Goal: Task Accomplishment & Management: Manage account settings

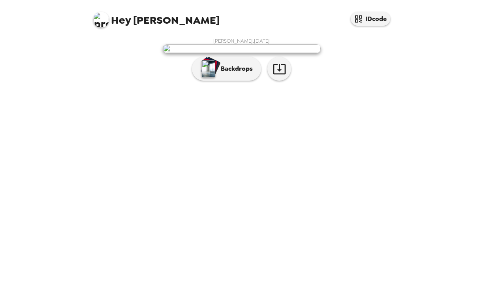
click at [228, 74] on p "Backdrops" at bounding box center [235, 68] width 36 height 9
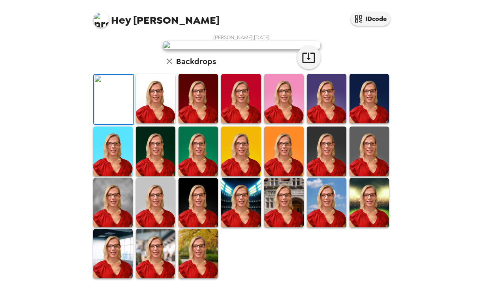
scroll to position [79, 0]
click at [157, 123] on img at bounding box center [156, 98] width 40 height 49
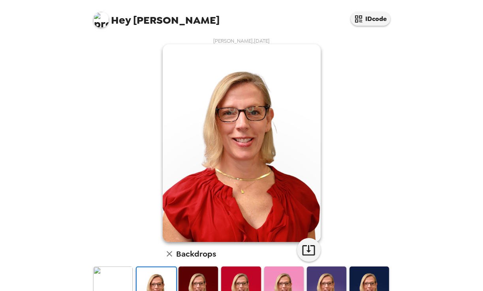
scroll to position [40, 0]
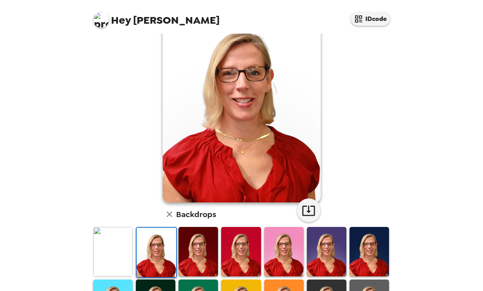
click at [203, 248] on img at bounding box center [199, 251] width 40 height 49
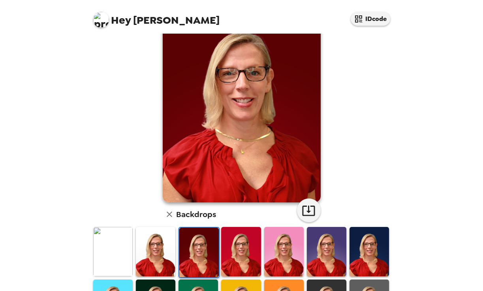
click at [234, 252] on img at bounding box center [241, 251] width 40 height 49
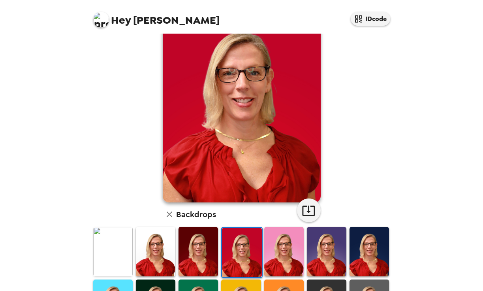
click at [277, 248] on img at bounding box center [284, 251] width 40 height 49
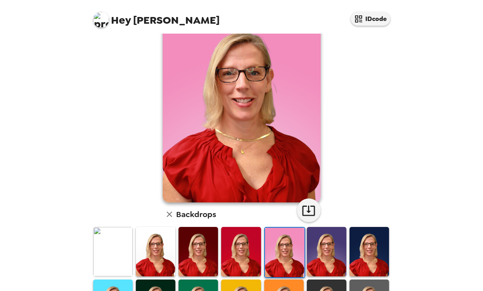
click at [328, 248] on img at bounding box center [327, 251] width 40 height 49
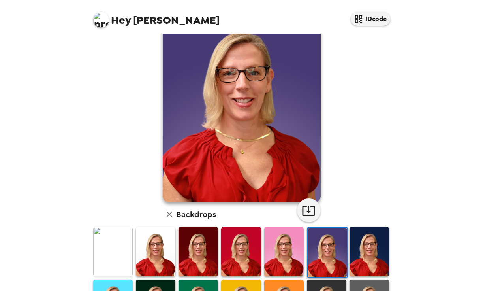
drag, startPoint x: 357, startPoint y: 251, endPoint x: 370, endPoint y: 199, distance: 53.4
click at [357, 251] on img at bounding box center [370, 251] width 40 height 49
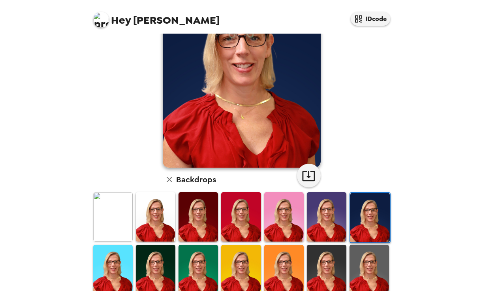
scroll to position [79, 0]
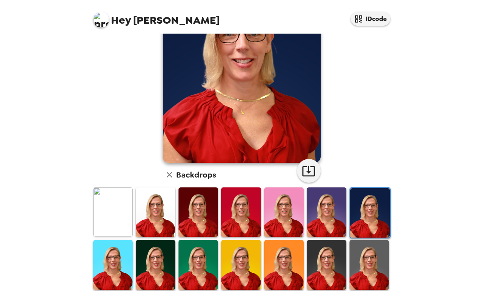
click at [240, 264] on img at bounding box center [241, 264] width 40 height 49
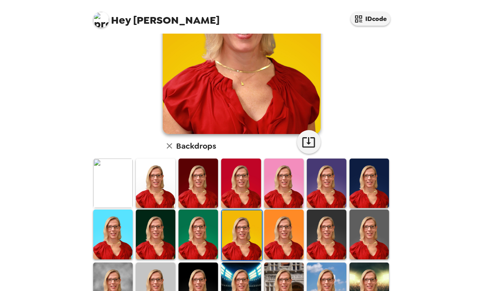
scroll to position [119, 0]
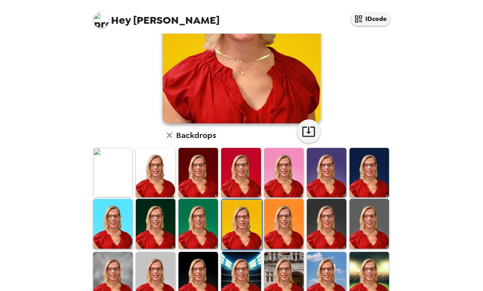
click at [319, 222] on img at bounding box center [327, 223] width 40 height 49
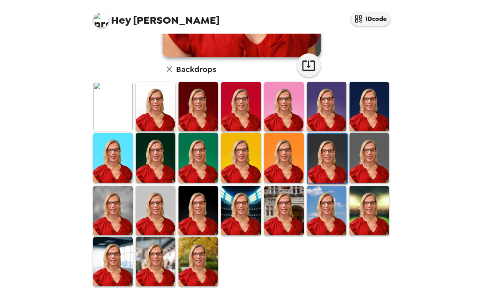
scroll to position [189, 0]
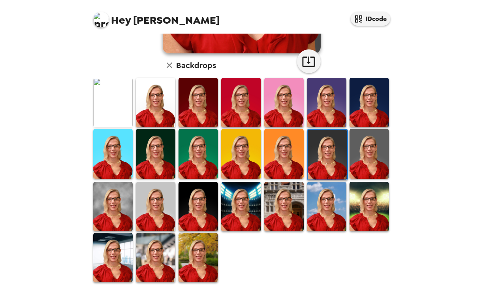
click at [201, 244] on img at bounding box center [199, 257] width 40 height 49
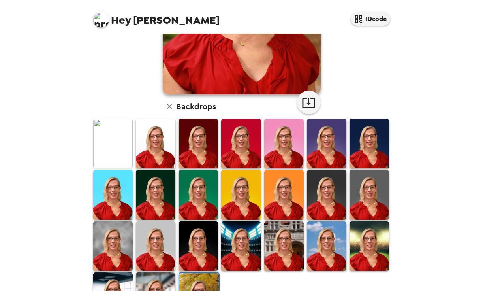
scroll to position [109, 0]
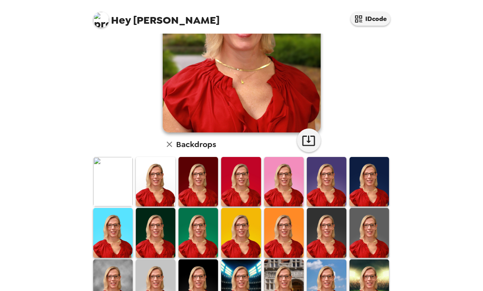
click at [285, 267] on img at bounding box center [284, 283] width 40 height 49
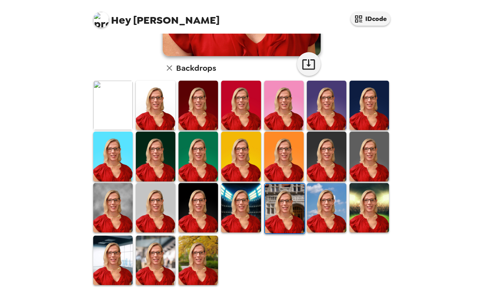
scroll to position [189, 0]
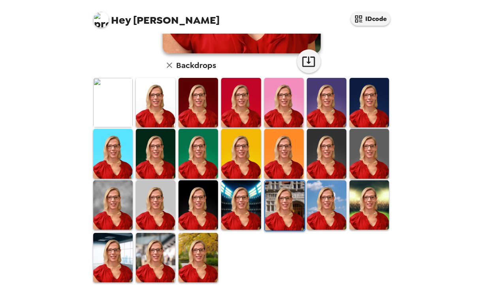
click at [158, 249] on img at bounding box center [156, 257] width 40 height 49
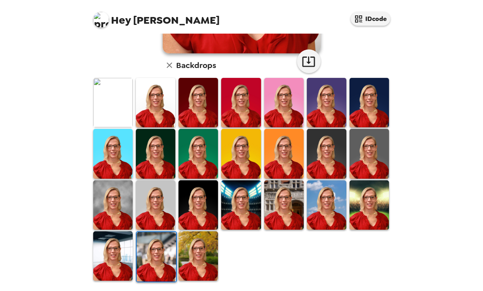
click at [197, 249] on img at bounding box center [199, 255] width 40 height 49
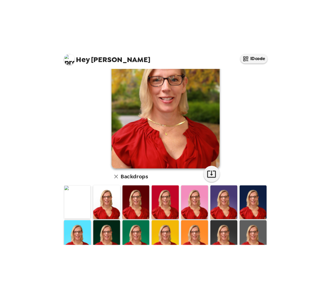
scroll to position [30, 0]
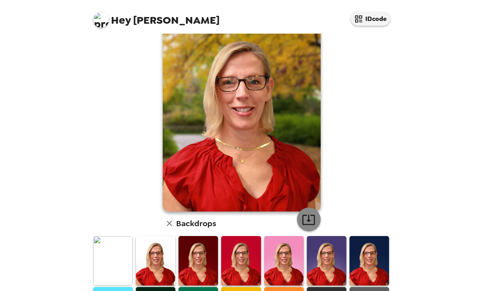
click at [303, 220] on icon "button" at bounding box center [309, 220] width 14 height 14
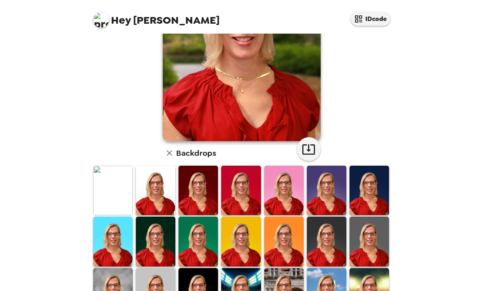
scroll to position [0, 0]
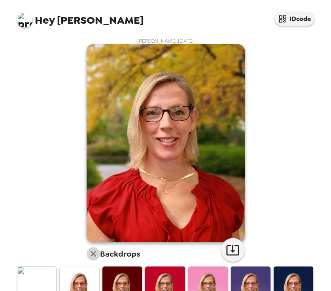
click at [91, 256] on icon "button" at bounding box center [94, 254] width 6 height 6
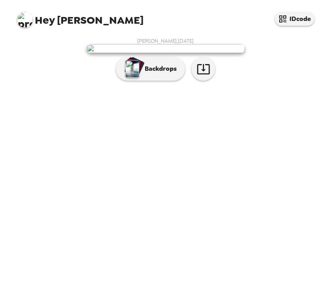
click at [179, 53] on img at bounding box center [166, 48] width 158 height 9
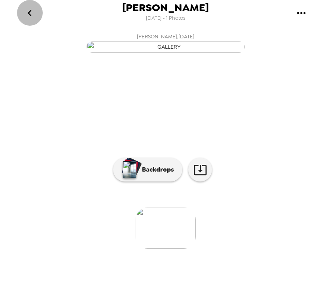
click at [30, 11] on icon "go back" at bounding box center [30, 13] width 4 height 6
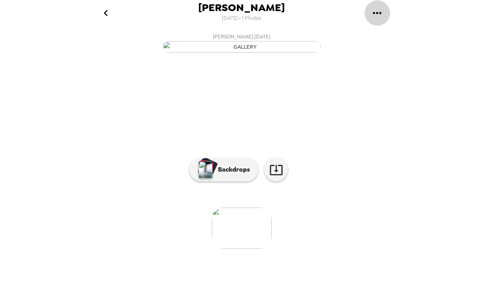
click at [378, 13] on icon "gallery menu" at bounding box center [377, 13] width 8 height 2
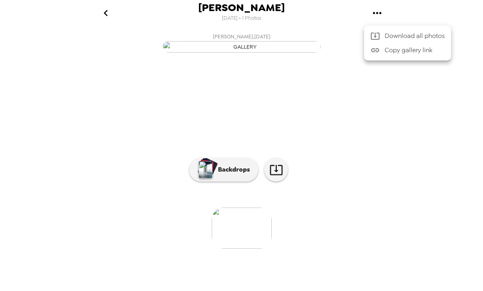
click at [215, 255] on div at bounding box center [241, 145] width 483 height 291
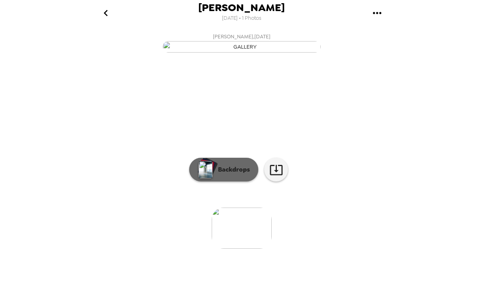
drag, startPoint x: 190, startPoint y: 250, endPoint x: 198, endPoint y: 250, distance: 7.9
click at [198, 181] on button "Backdrops" at bounding box center [223, 170] width 69 height 24
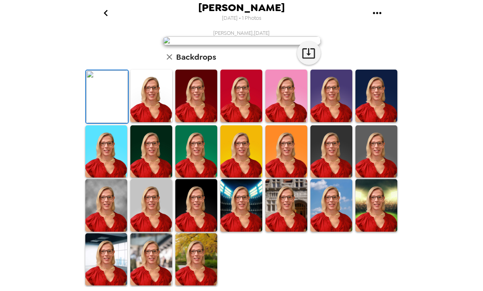
scroll to position [184, 0]
click at [193, 249] on img at bounding box center [196, 259] width 42 height 53
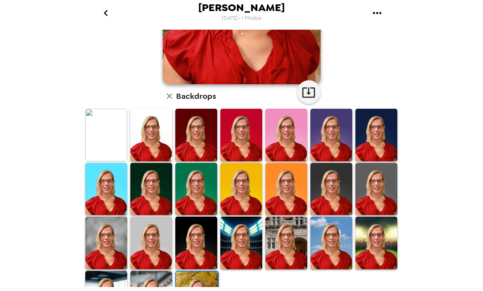
scroll to position [158, 0]
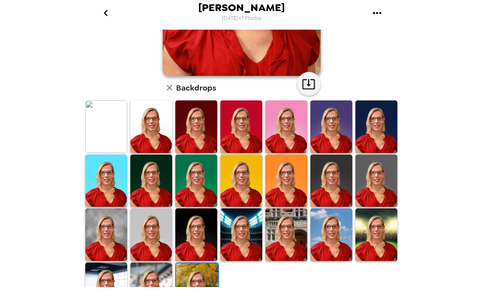
click at [185, 224] on img at bounding box center [196, 234] width 42 height 53
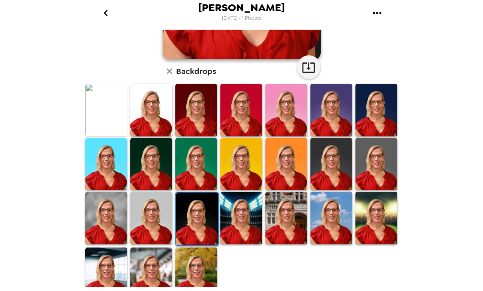
scroll to position [184, 0]
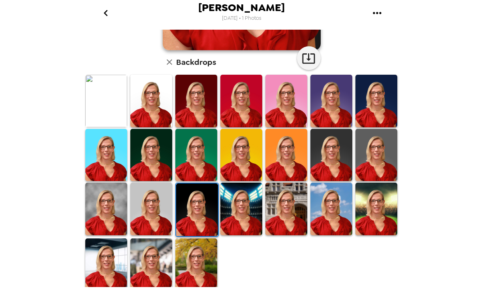
click at [104, 13] on icon "go back" at bounding box center [106, 13] width 13 height 13
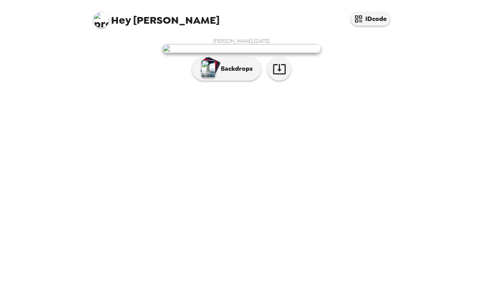
click at [100, 19] on img at bounding box center [101, 20] width 16 height 16
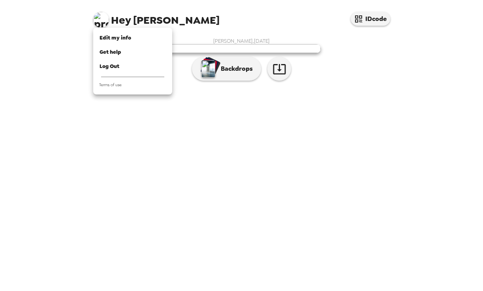
click at [230, 263] on div at bounding box center [241, 145] width 483 height 291
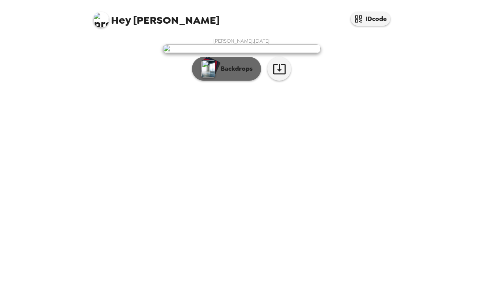
click at [232, 74] on p "Backdrops" at bounding box center [235, 68] width 36 height 9
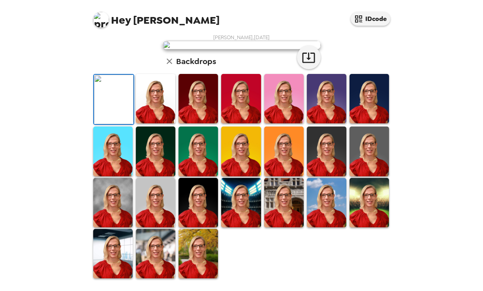
scroll to position [189, 0]
click at [198, 250] on img at bounding box center [199, 253] width 40 height 49
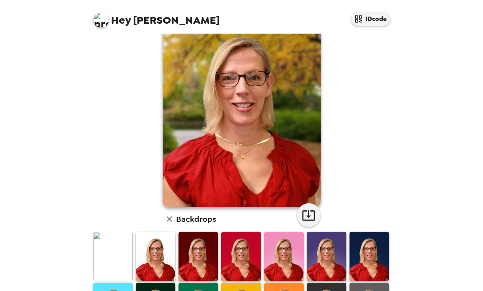
scroll to position [0, 0]
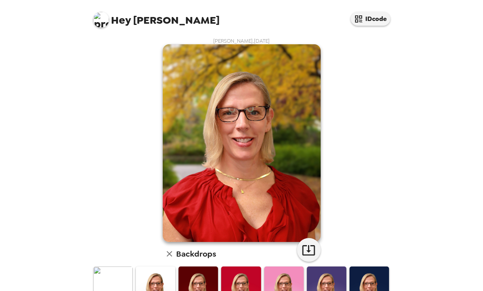
click at [101, 20] on img at bounding box center [101, 20] width 16 height 16
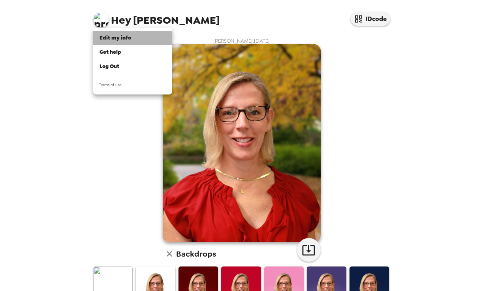
click at [109, 40] on span "Edit my info" at bounding box center [116, 37] width 32 height 7
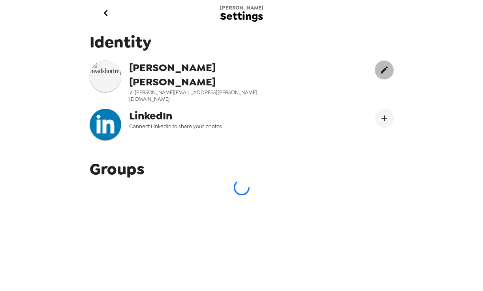
click at [381, 70] on icon "edit" at bounding box center [384, 69] width 7 height 7
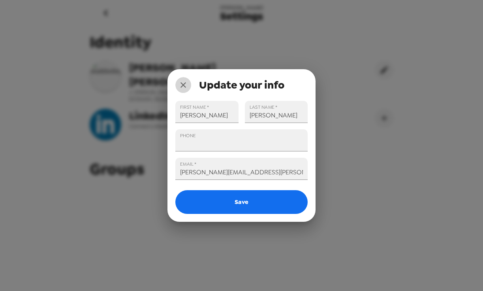
click at [182, 83] on icon "close" at bounding box center [184, 85] width 6 height 6
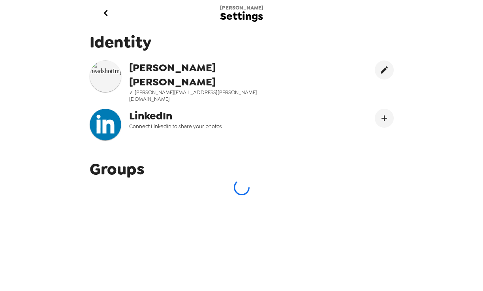
click at [103, 13] on icon "go back" at bounding box center [106, 13] width 13 height 13
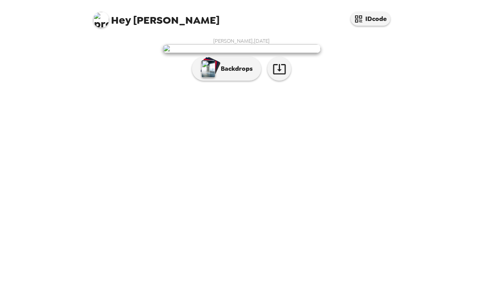
click at [100, 21] on img at bounding box center [101, 20] width 16 height 16
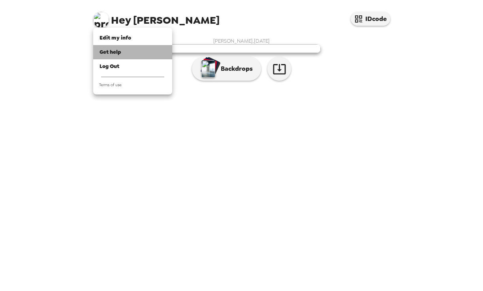
click at [111, 53] on span "Get help" at bounding box center [111, 52] width 22 height 7
click at [393, 113] on div at bounding box center [241, 145] width 483 height 291
